Goal: Transaction & Acquisition: Purchase product/service

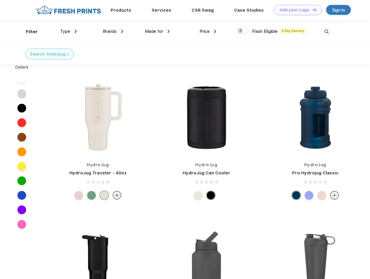
scroll to position [0, 0]
click at [295, 10] on link "Add your Logo Design Tool" at bounding box center [298, 10] width 48 height 10
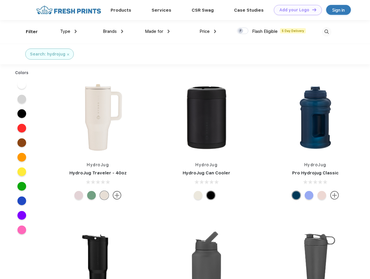
click at [0, 0] on div "Design Tool" at bounding box center [0, 0] width 0 height 0
click at [311, 10] on link "Add your Logo Design Tool" at bounding box center [298, 10] width 48 height 10
click at [28, 32] on div "Filter" at bounding box center [32, 31] width 12 height 7
click at [68, 31] on span "Type" at bounding box center [65, 31] width 10 height 5
click at [113, 31] on span "Brands" at bounding box center [110, 31] width 14 height 5
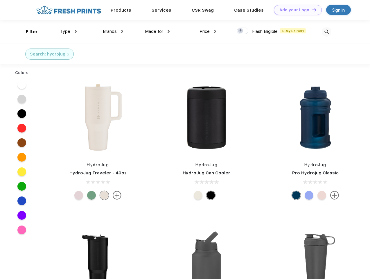
click at [157, 31] on span "Made for" at bounding box center [154, 31] width 18 height 5
click at [208, 31] on span "Price" at bounding box center [204, 31] width 10 height 5
click at [243, 31] on div at bounding box center [242, 31] width 11 height 6
click at [241, 31] on input "checkbox" at bounding box center [239, 29] width 4 height 4
click at [326, 32] on img at bounding box center [326, 32] width 10 height 10
